Goal: Task Accomplishment & Management: Manage account settings

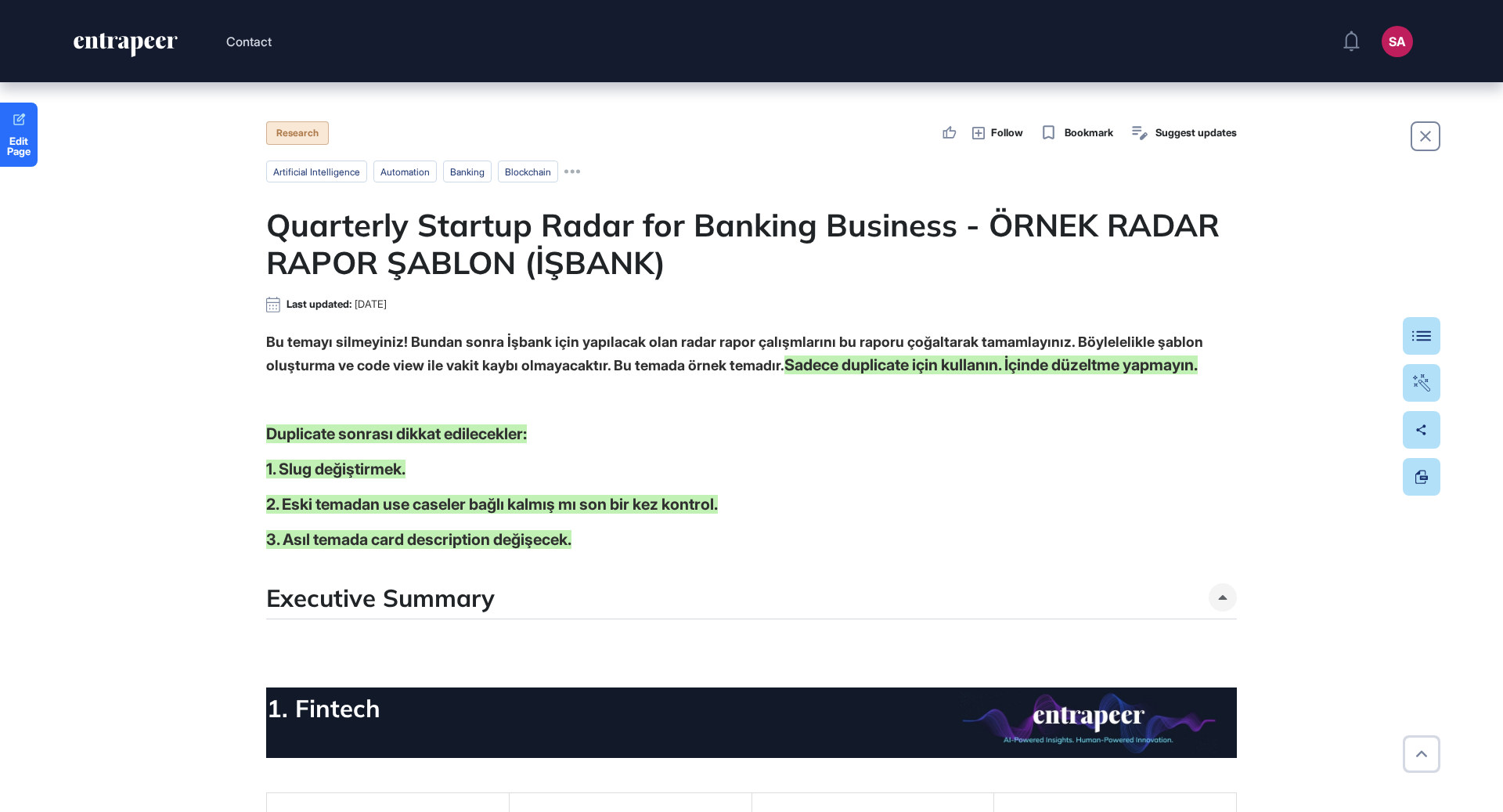
scroll to position [104, 0]
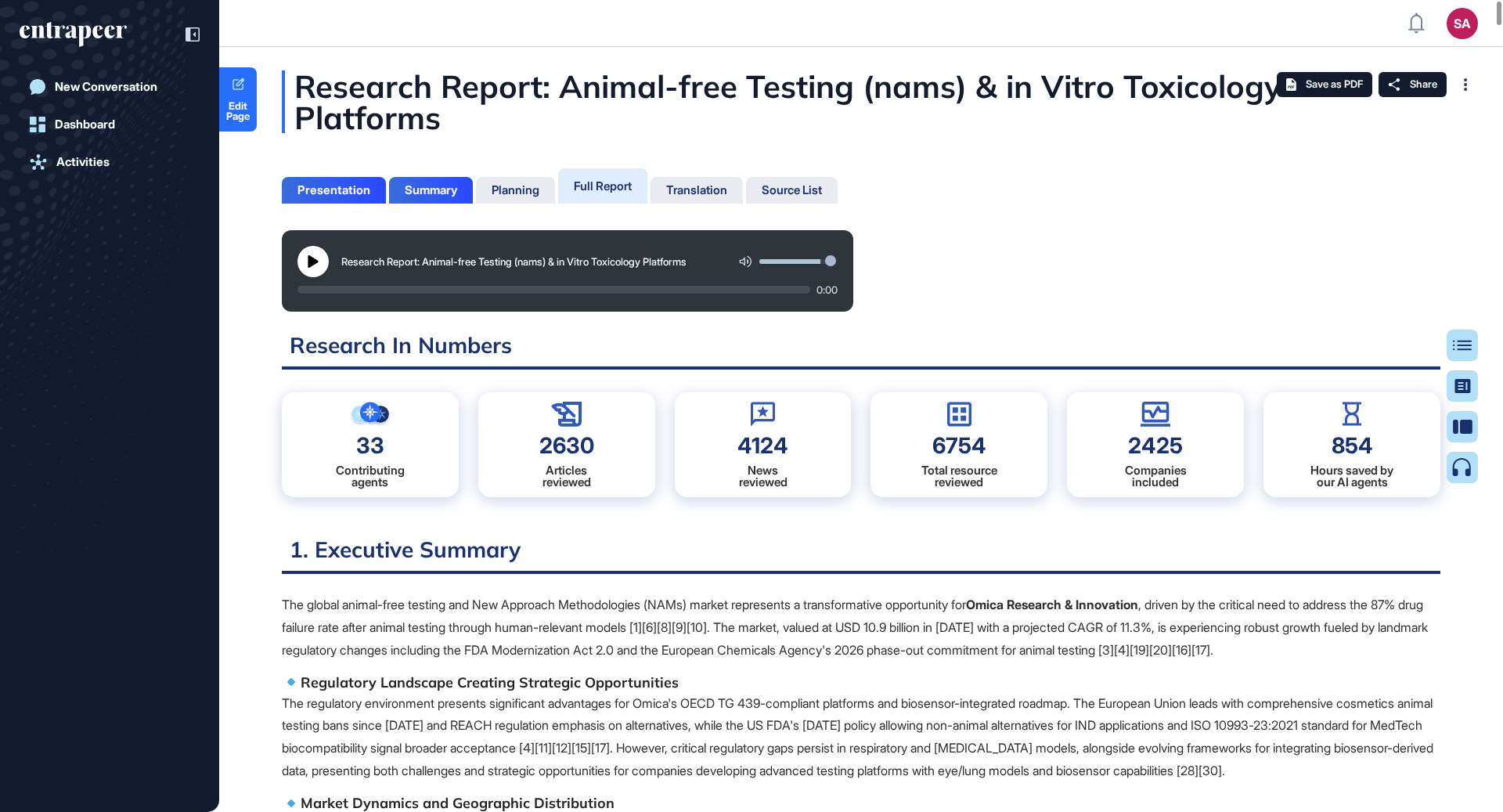
scroll to position [7, 1]
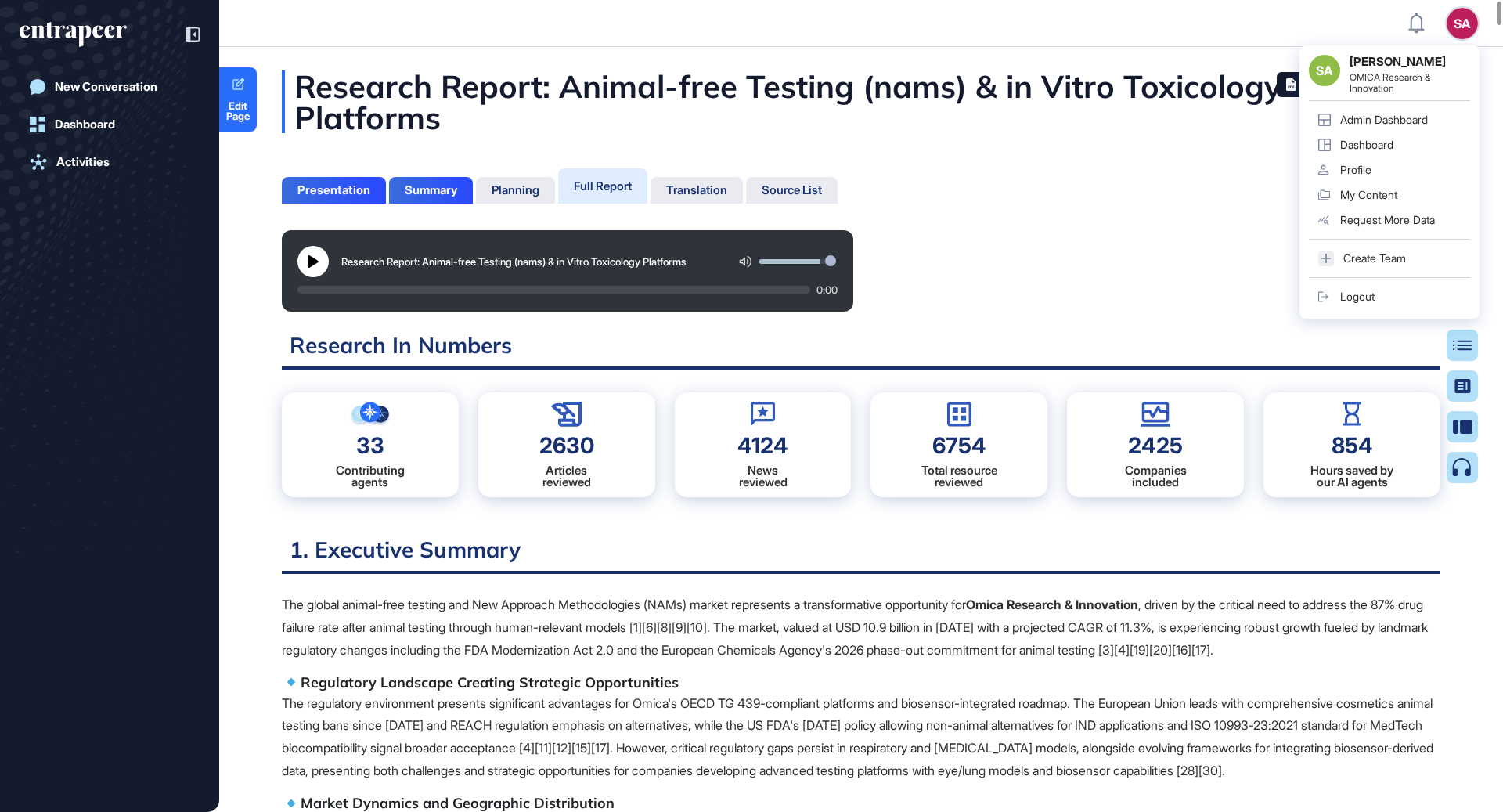
click at [1347, 301] on div "Logout" at bounding box center [1358, 296] width 35 height 12
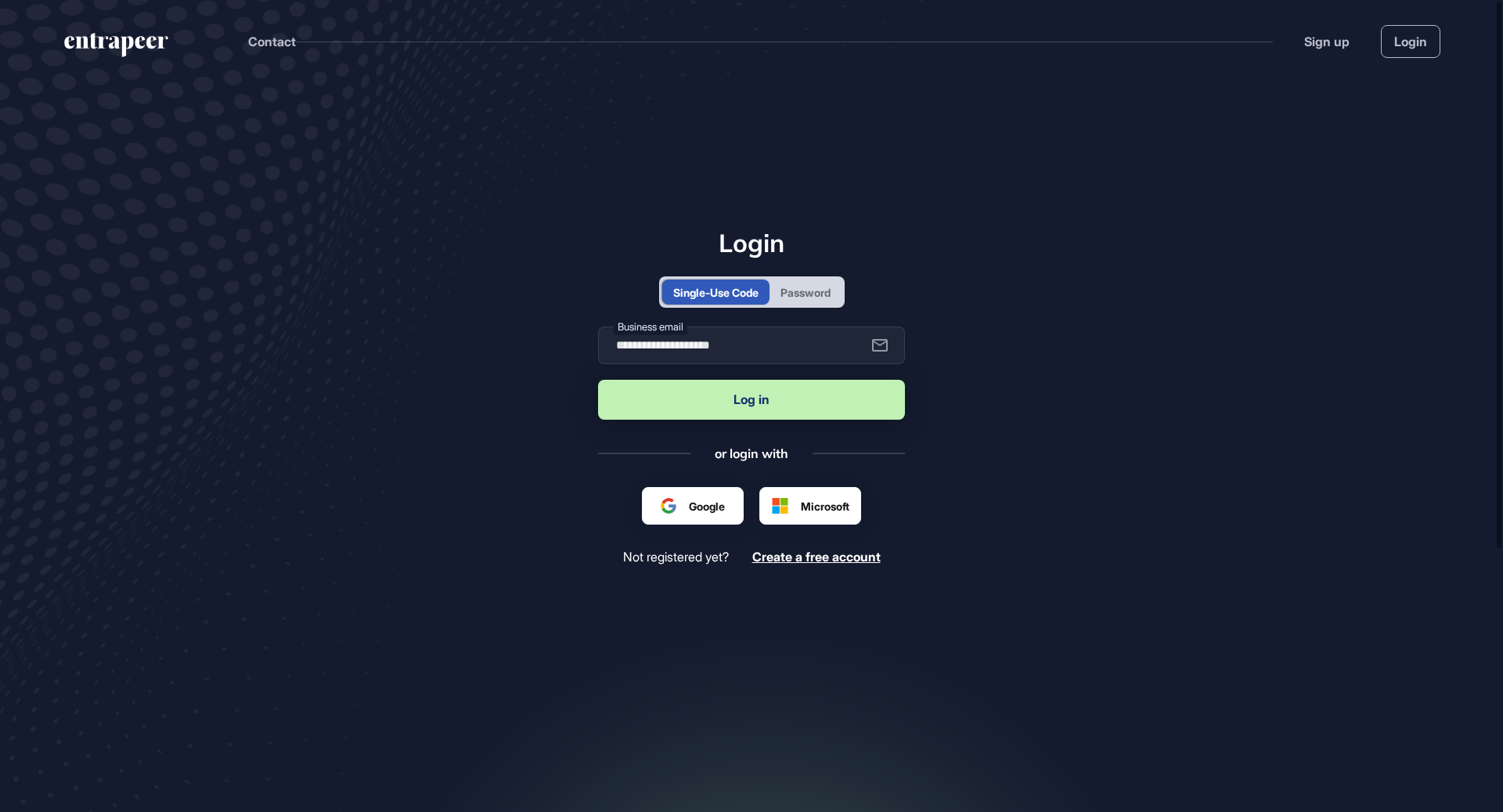
click at [755, 389] on button "Log in" at bounding box center [751, 399] width 307 height 40
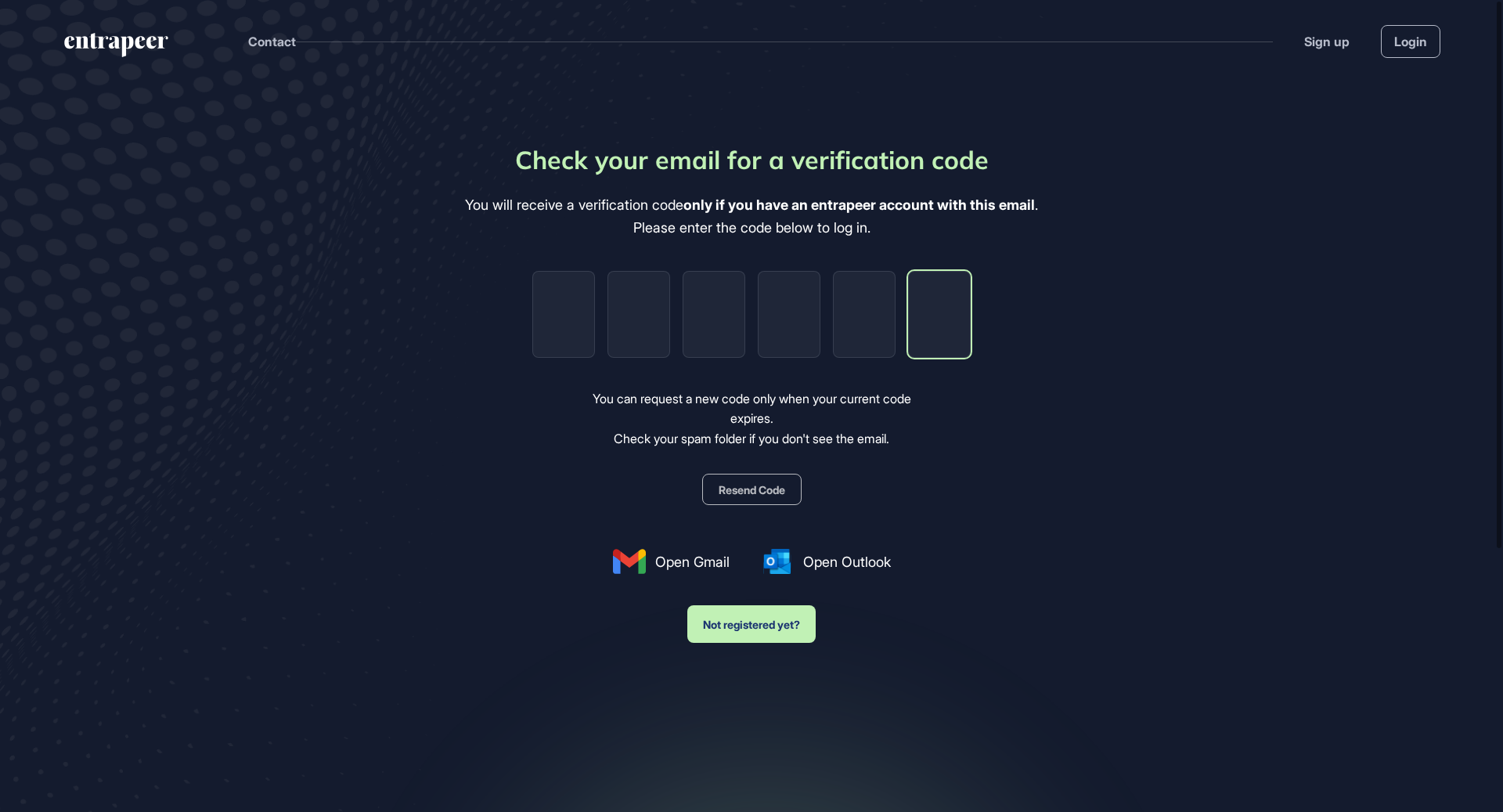
paste input "*"
type input "*"
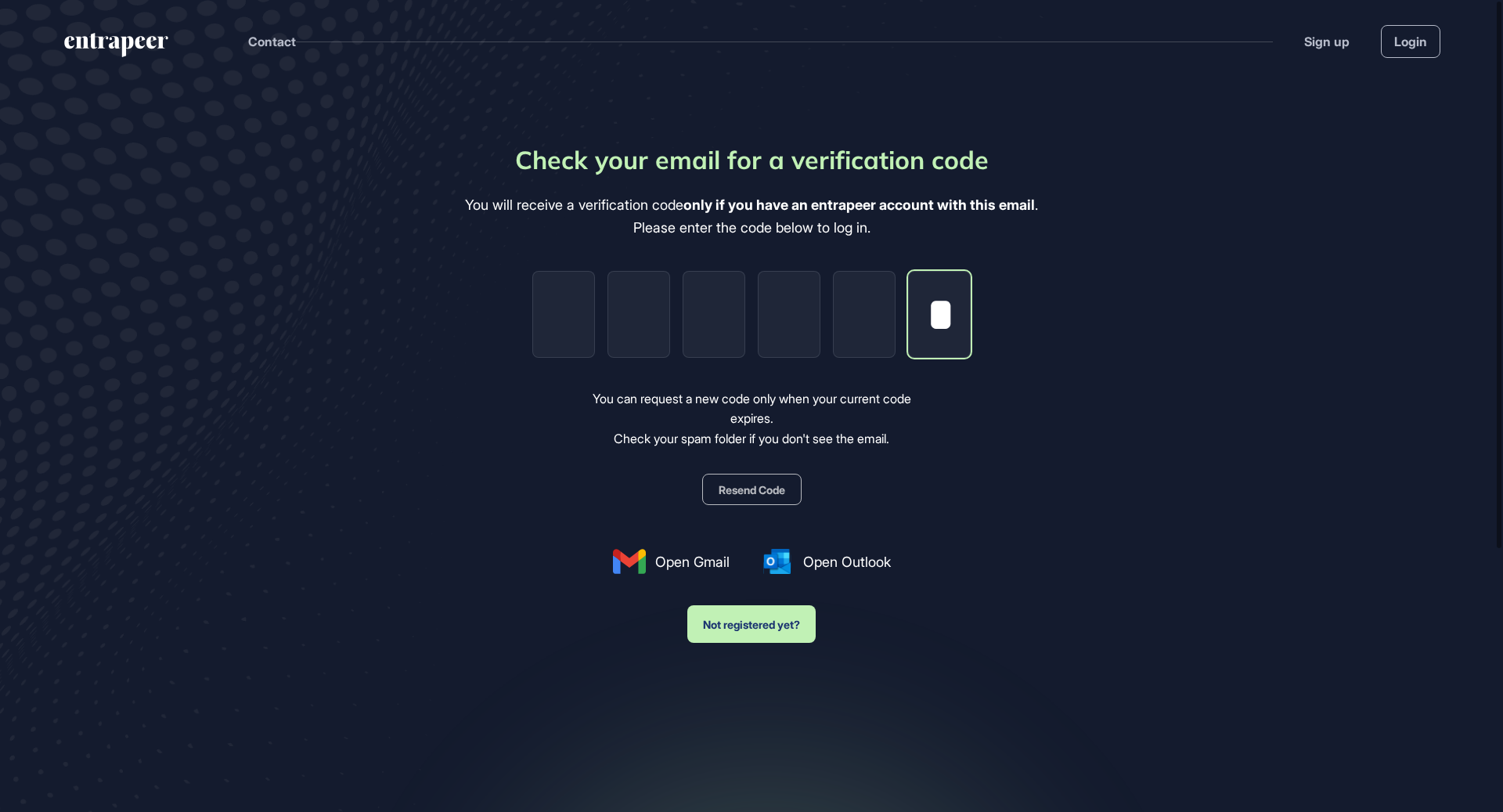
type input "*"
